Goal: Find specific page/section: Find specific page/section

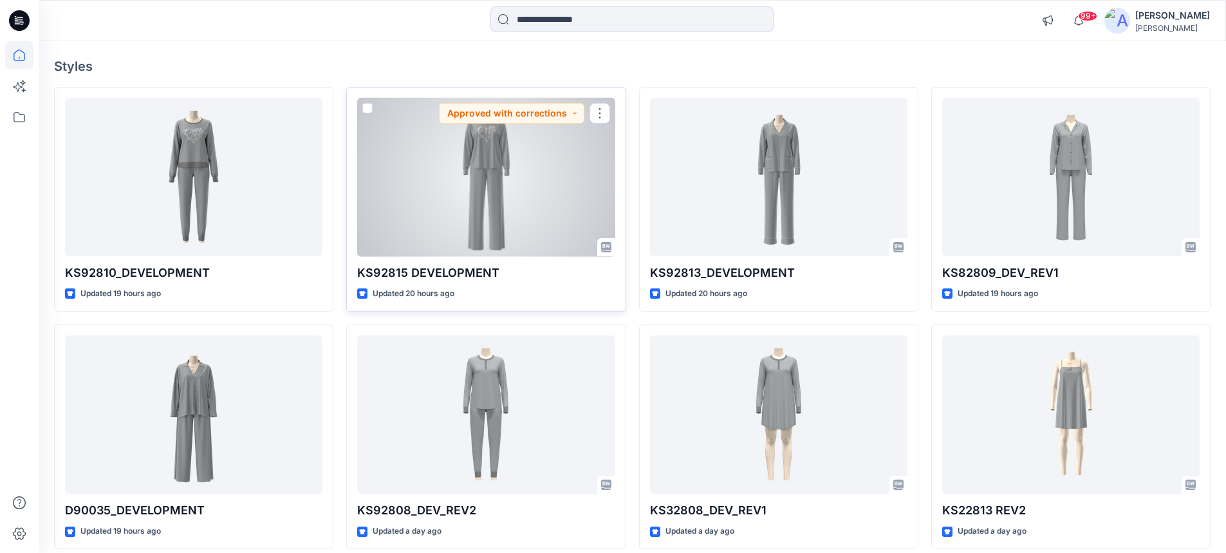
scroll to position [257, 0]
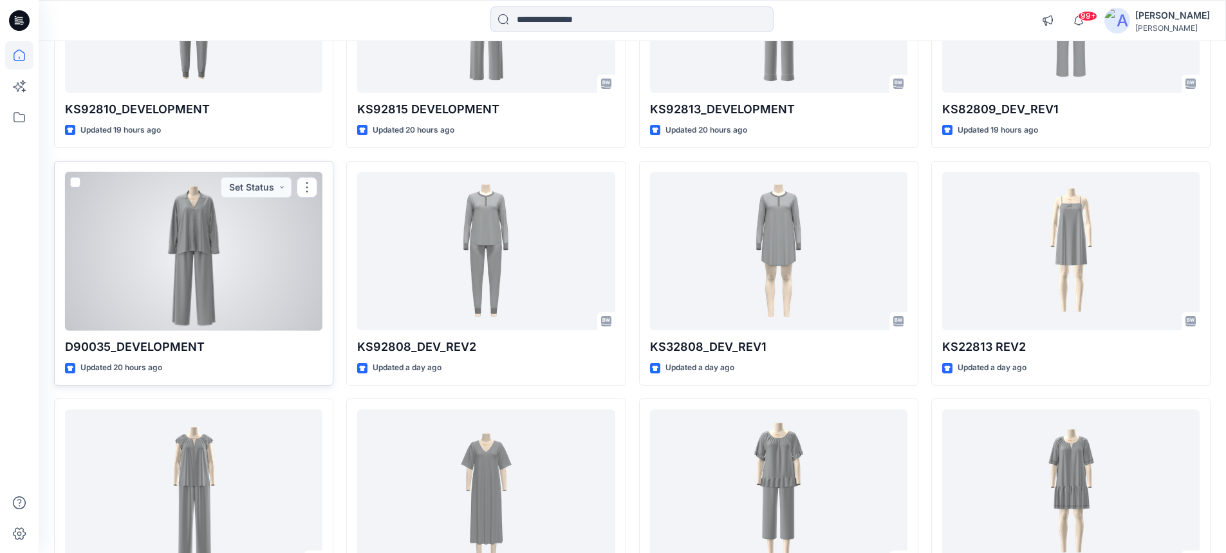
click at [102, 345] on p "D90035_DEVELOPMENT" at bounding box center [193, 347] width 257 height 18
click at [186, 243] on div at bounding box center [193, 251] width 257 height 159
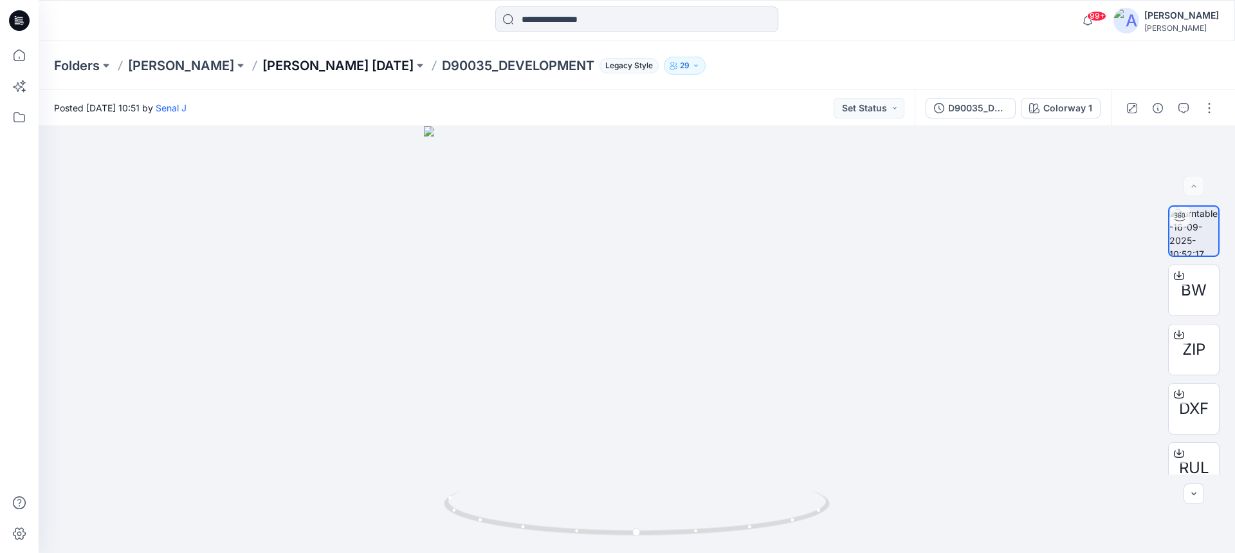
drag, startPoint x: 256, startPoint y: 66, endPoint x: 275, endPoint y: 66, distance: 18.7
click at [279, 64] on p "[PERSON_NAME] [DATE]" at bounding box center [337, 66] width 151 height 18
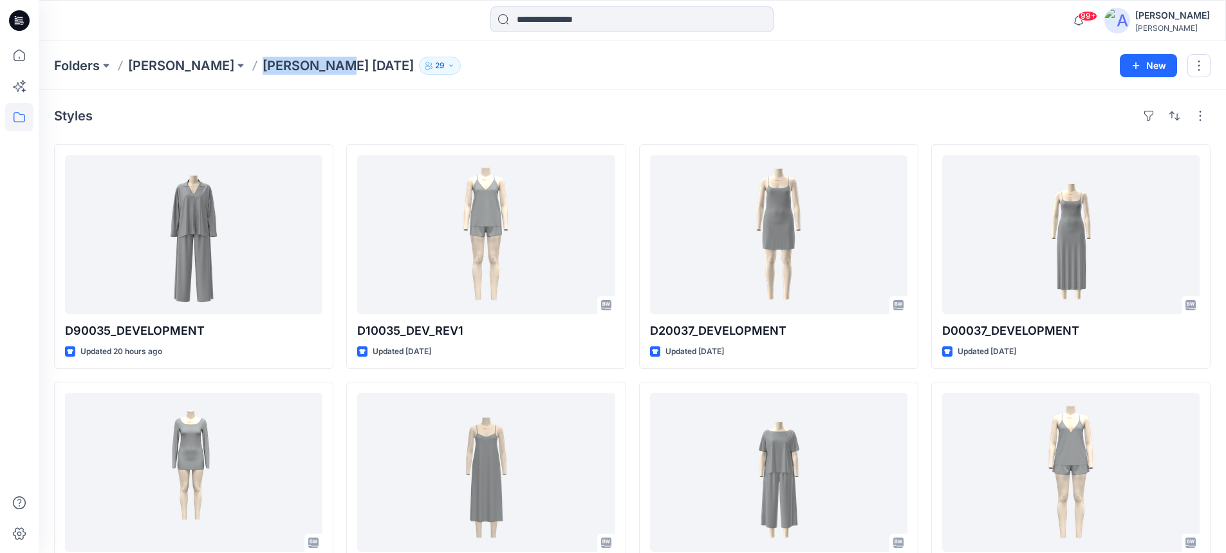
drag, startPoint x: 265, startPoint y: 65, endPoint x: 347, endPoint y: 68, distance: 82.4
click at [347, 68] on p "[PERSON_NAME] [DATE]" at bounding box center [337, 66] width 151 height 18
copy p "[PERSON_NAME]"
click at [1217, 208] on div "Styles D90035_DEVELOPMENT Updated 20 hours ago D60037_DEV Updated [DATE] D80035…" at bounding box center [632, 474] width 1187 height 769
